Goal: Transaction & Acquisition: Download file/media

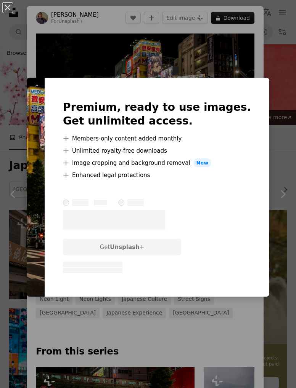
scroll to position [1068, 0]
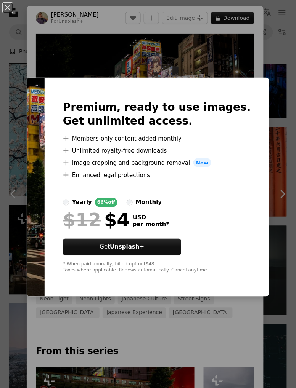
click at [50, 58] on div "An X shape Premium, ready to use images. Get unlimited access. A plus sign Memb…" at bounding box center [148, 194] width 296 height 388
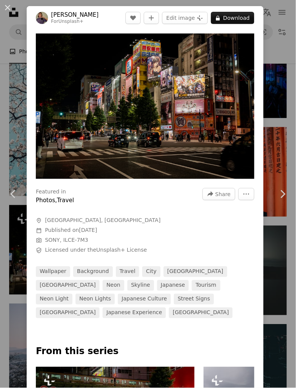
click at [278, 190] on link "Chevron right" at bounding box center [282, 194] width 27 height 73
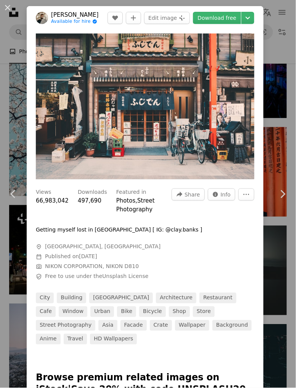
click at [282, 166] on div "An X shape Chevron left Chevron right [PERSON_NAME] Available for hire A checkm…" at bounding box center [148, 194] width 296 height 388
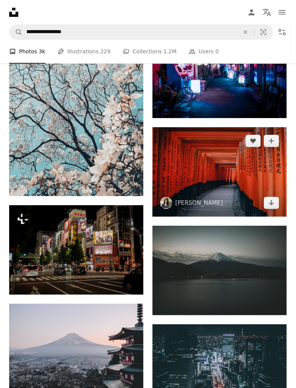
click at [268, 176] on img at bounding box center [219, 172] width 134 height 90
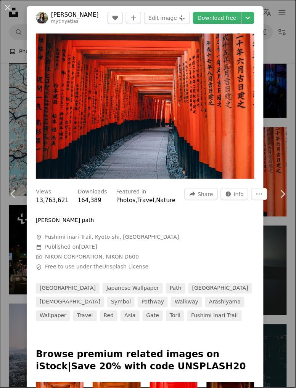
click at [281, 169] on div "An X shape Chevron left Chevron right [PERSON_NAME] mytinyatlas A heart A plus …" at bounding box center [148, 194] width 296 height 388
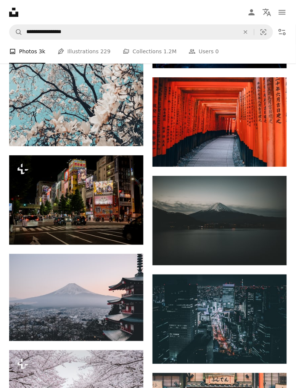
scroll to position [1119, 0]
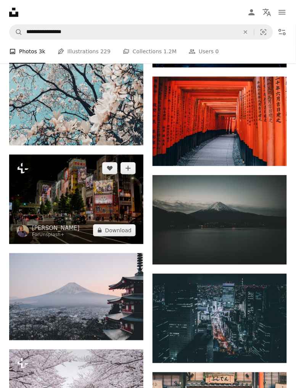
click at [37, 186] on img at bounding box center [76, 200] width 134 height 90
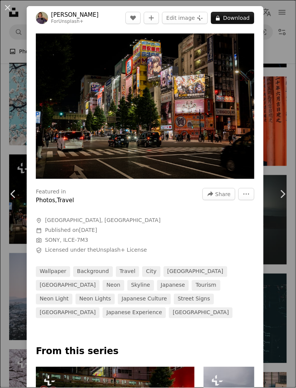
click at [12, 8] on button "An X shape" at bounding box center [7, 7] width 9 height 9
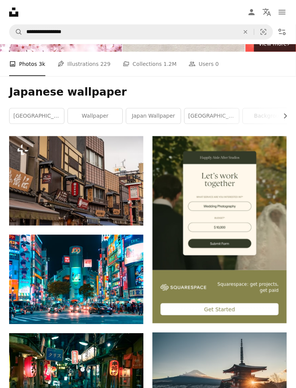
scroll to position [77, 0]
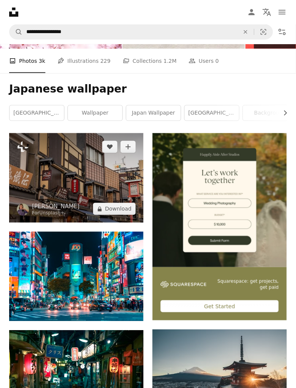
click at [32, 178] on img at bounding box center [76, 178] width 134 height 90
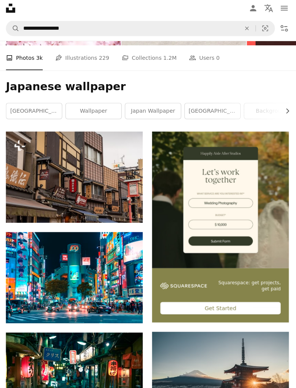
scroll to position [77, 0]
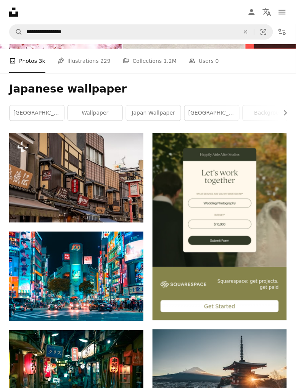
click at [167, 118] on link "japan wallpaper" at bounding box center [153, 113] width 54 height 15
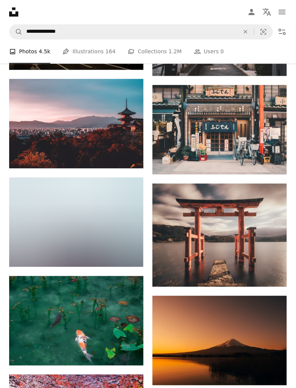
scroll to position [616, 0]
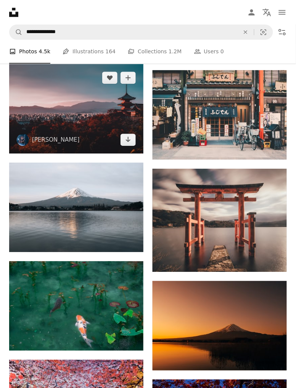
click at [66, 108] on img at bounding box center [76, 109] width 134 height 90
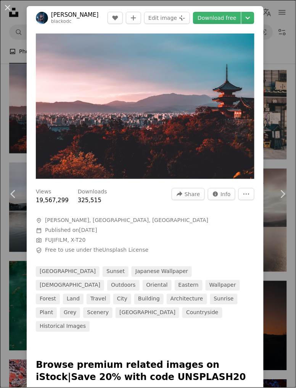
click at [277, 200] on link "Chevron right" at bounding box center [282, 194] width 27 height 73
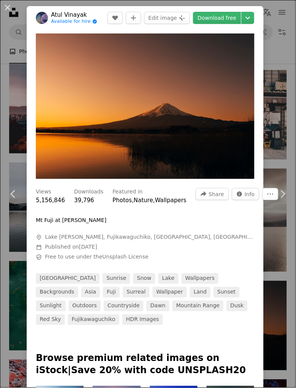
click at [254, 18] on icon "Chevron down" at bounding box center [248, 17] width 12 height 9
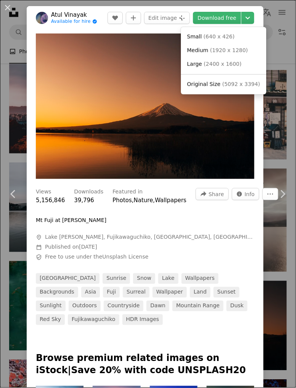
click at [227, 84] on span "( 5092 x 3394 )" at bounding box center [241, 84] width 38 height 6
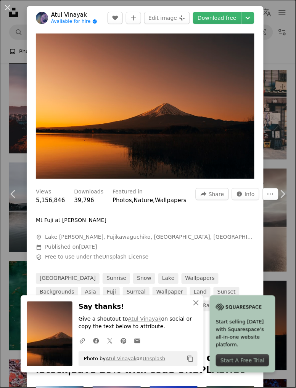
click at [271, 223] on link "Chevron right" at bounding box center [282, 194] width 27 height 73
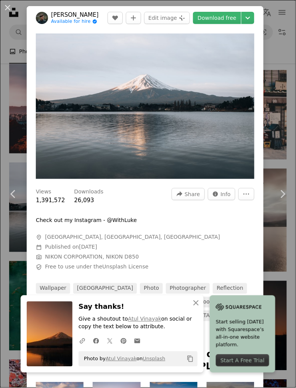
click at [8, 5] on button "An X shape" at bounding box center [7, 7] width 9 height 9
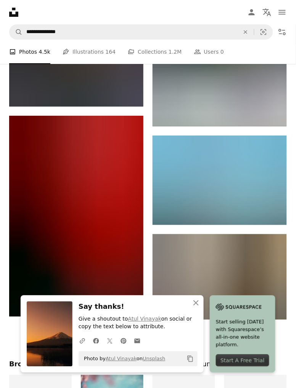
scroll to position [1238, 0]
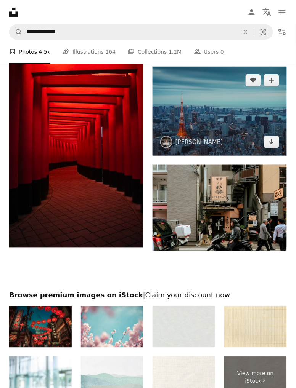
click at [266, 126] on img at bounding box center [219, 111] width 134 height 89
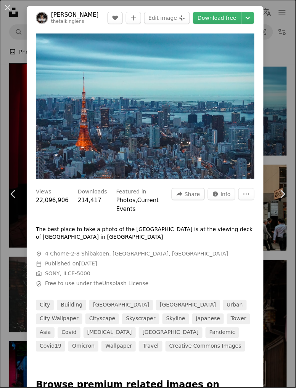
click at [254, 20] on icon "Chevron down" at bounding box center [248, 17] width 12 height 9
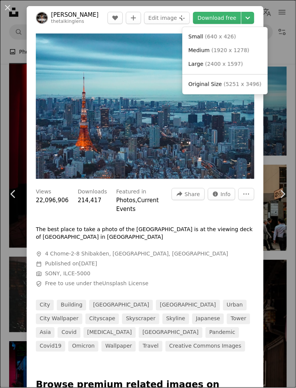
click at [219, 85] on span "Original Size" at bounding box center [205, 84] width 34 height 6
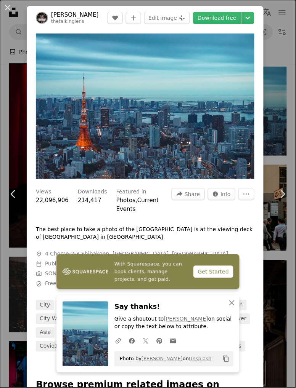
click at [280, 139] on div "An X shape Chevron left Chevron right With Squarespace, you can book clients, m…" at bounding box center [148, 194] width 296 height 388
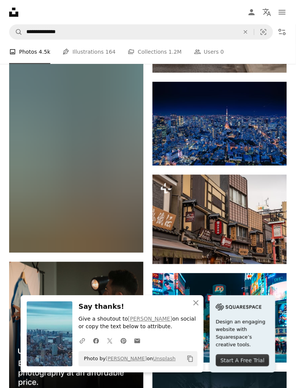
scroll to position [1650, 0]
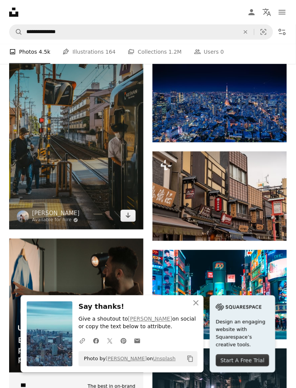
click at [25, 136] on img at bounding box center [76, 129] width 134 height 201
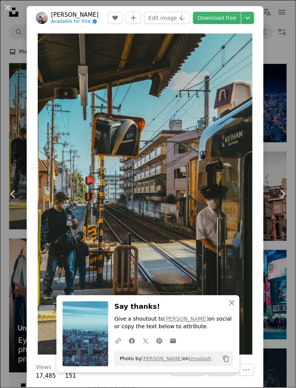
click at [8, 8] on button "An X shape" at bounding box center [7, 7] width 9 height 9
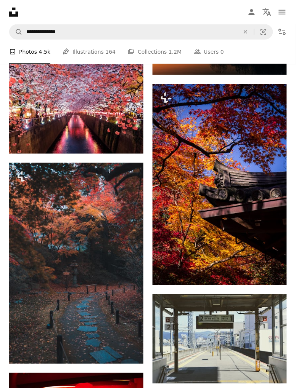
scroll to position [868, 0]
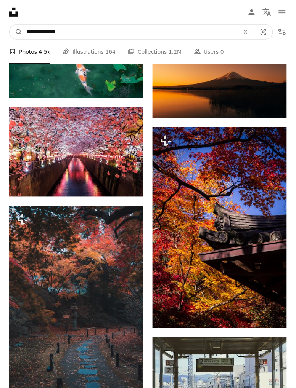
click at [248, 32] on icon "An X shape" at bounding box center [245, 32] width 17 height 6
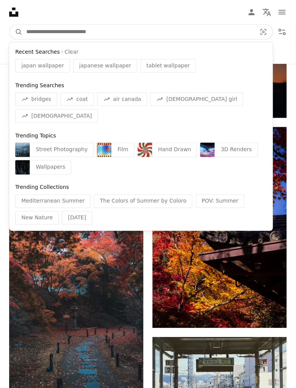
click at [232, 29] on input "Find visuals sitewide" at bounding box center [138, 32] width 232 height 14
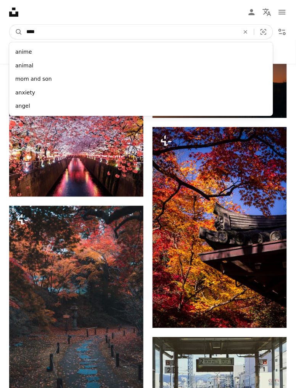
type input "*****"
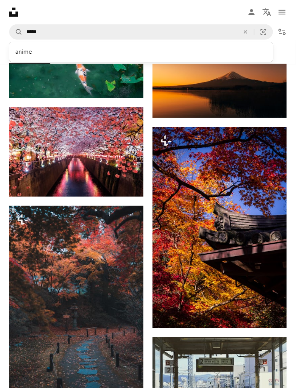
click at [21, 48] on div "anime" at bounding box center [141, 52] width 264 height 14
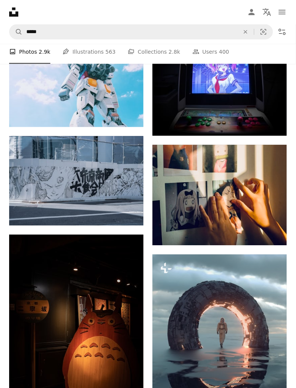
scroll to position [543, 0]
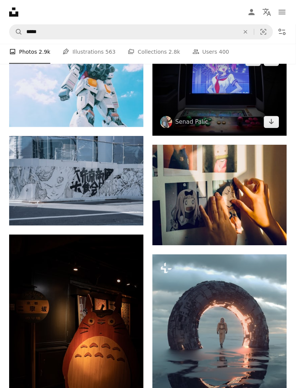
click at [229, 91] on img at bounding box center [219, 91] width 134 height 90
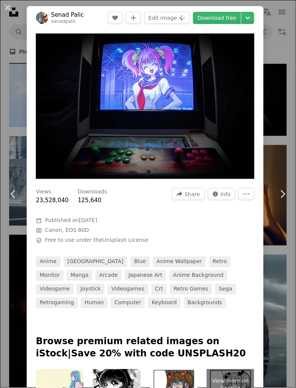
click at [278, 230] on link "Chevron right" at bounding box center [282, 194] width 27 height 73
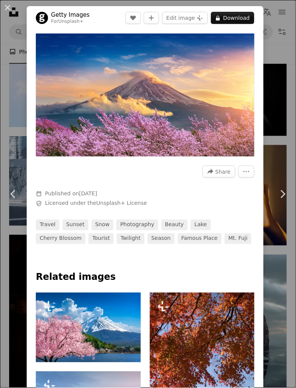
click at [11, 96] on div "An X shape Chevron left Chevron right Getty Images For Unsplash+ A heart A plus…" at bounding box center [148, 194] width 296 height 388
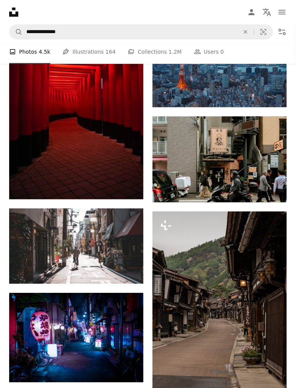
scroll to position [1307, 0]
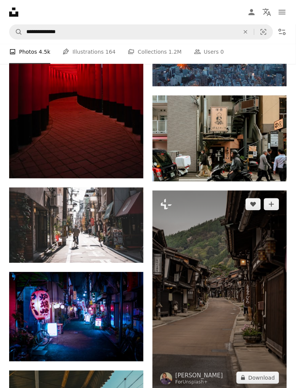
click at [262, 261] on img at bounding box center [219, 291] width 134 height 201
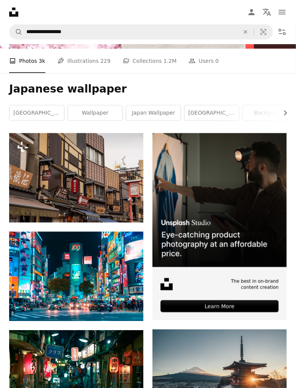
scroll to position [87, 0]
